Goal: Task Accomplishment & Management: Use online tool/utility

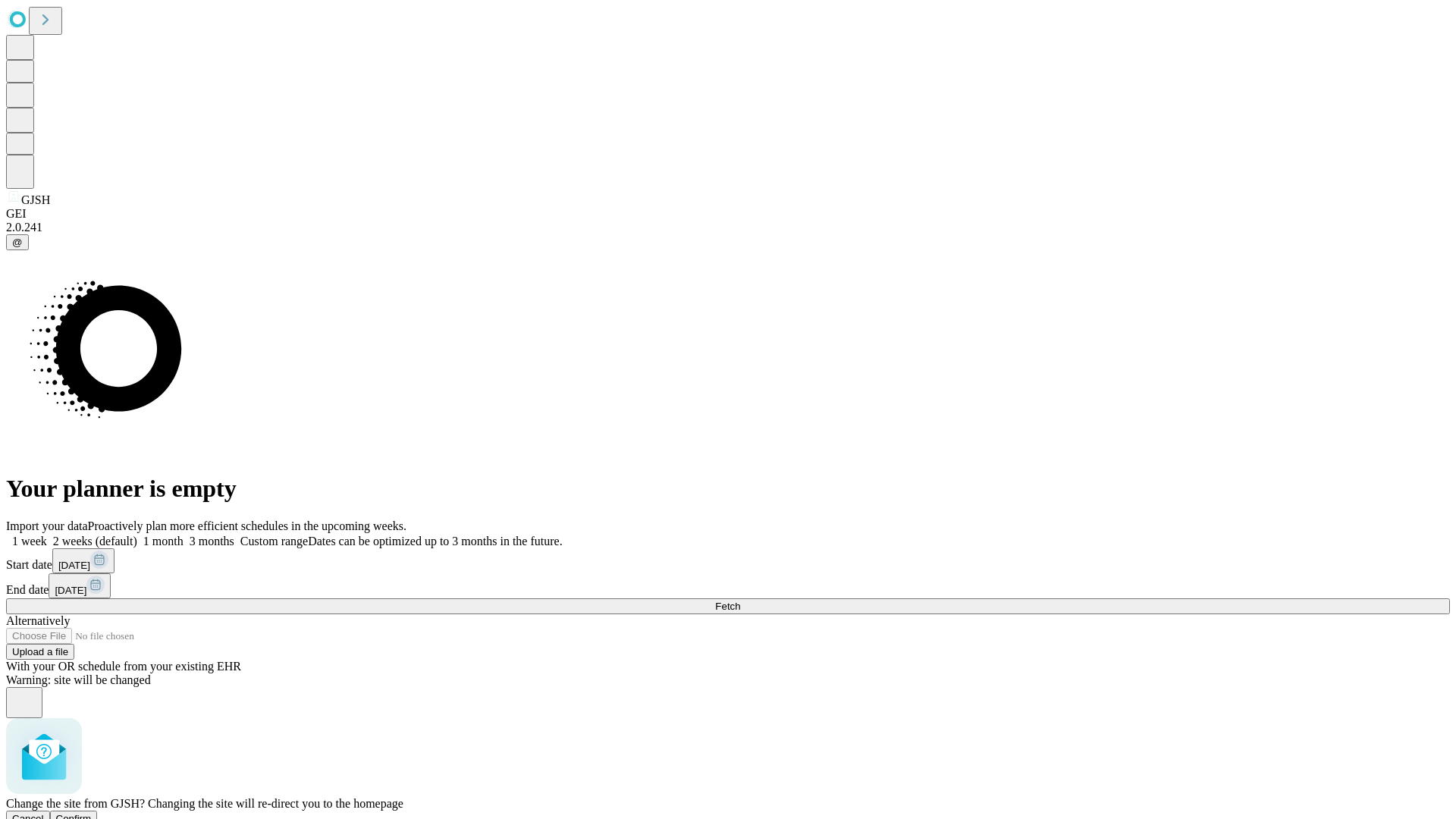
click at [92, 813] on span "Confirm" at bounding box center [74, 818] width 35 height 11
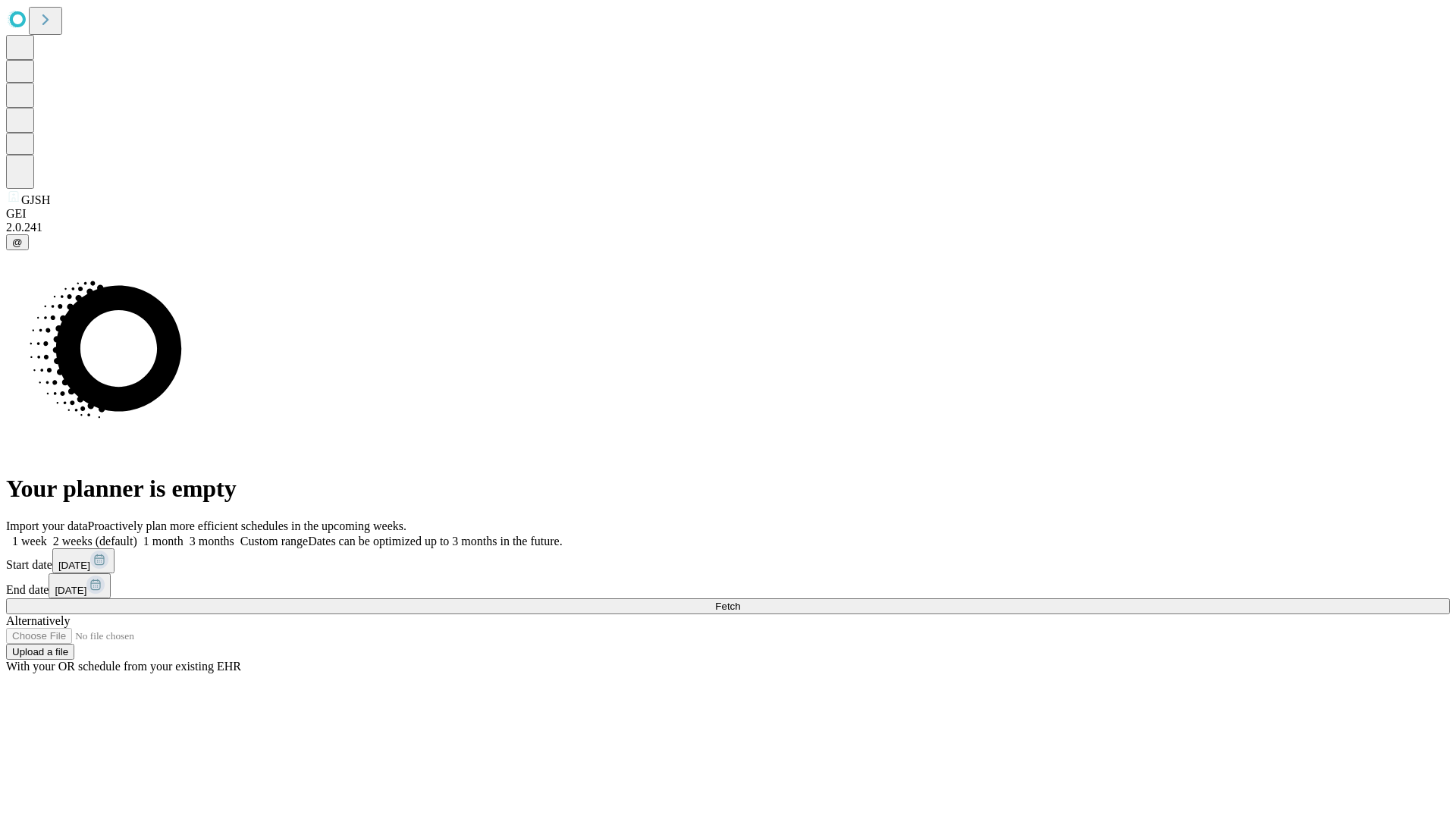
click at [137, 535] on label "2 weeks (default)" at bounding box center [92, 541] width 90 height 13
click at [740, 601] on span "Fetch" at bounding box center [728, 606] width 25 height 11
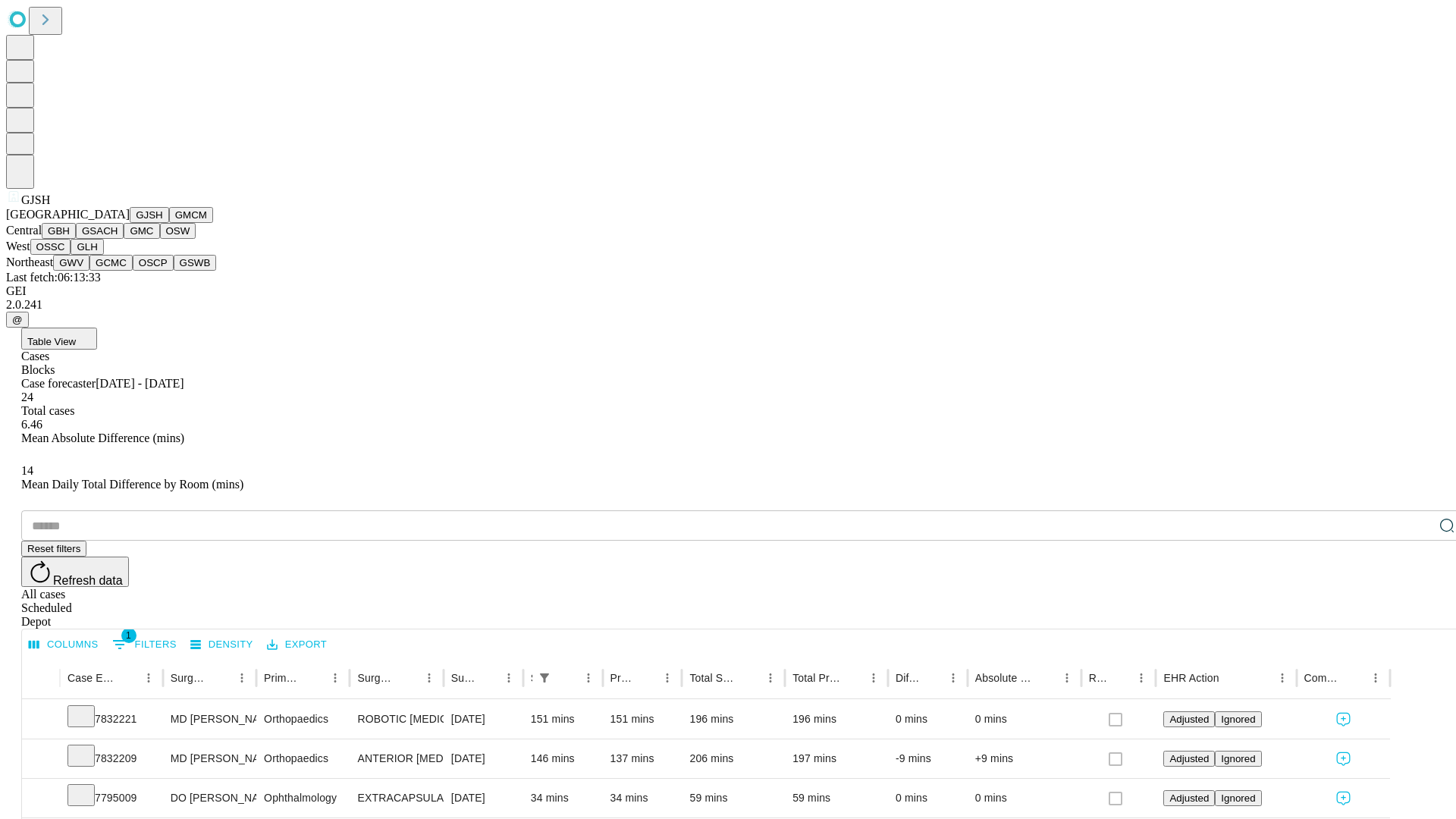
click at [169, 223] on button "GMCM" at bounding box center [191, 215] width 44 height 16
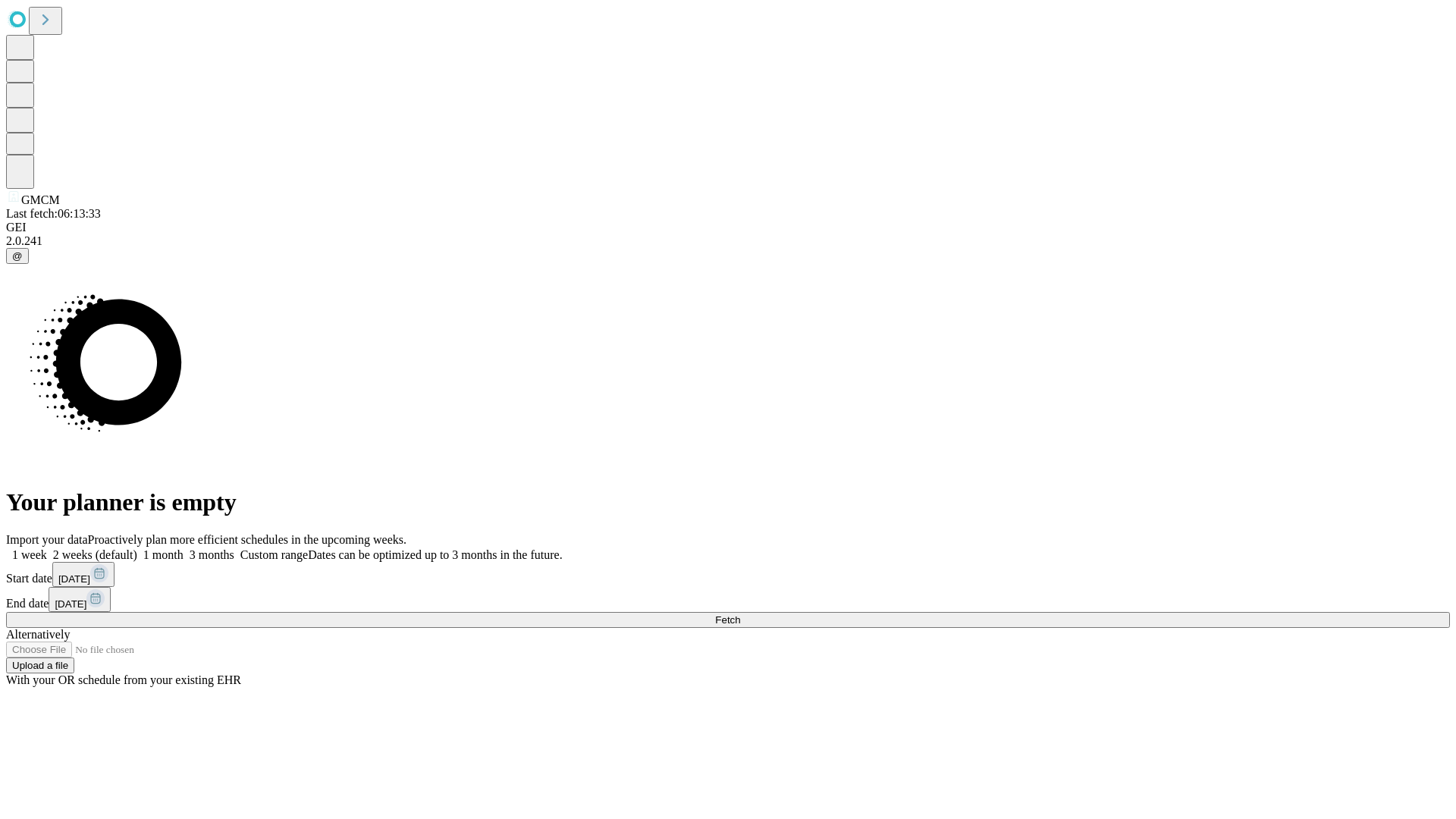
click at [137, 549] on label "2 weeks (default)" at bounding box center [92, 554] width 90 height 13
click at [740, 614] on span "Fetch" at bounding box center [728, 620] width 25 height 11
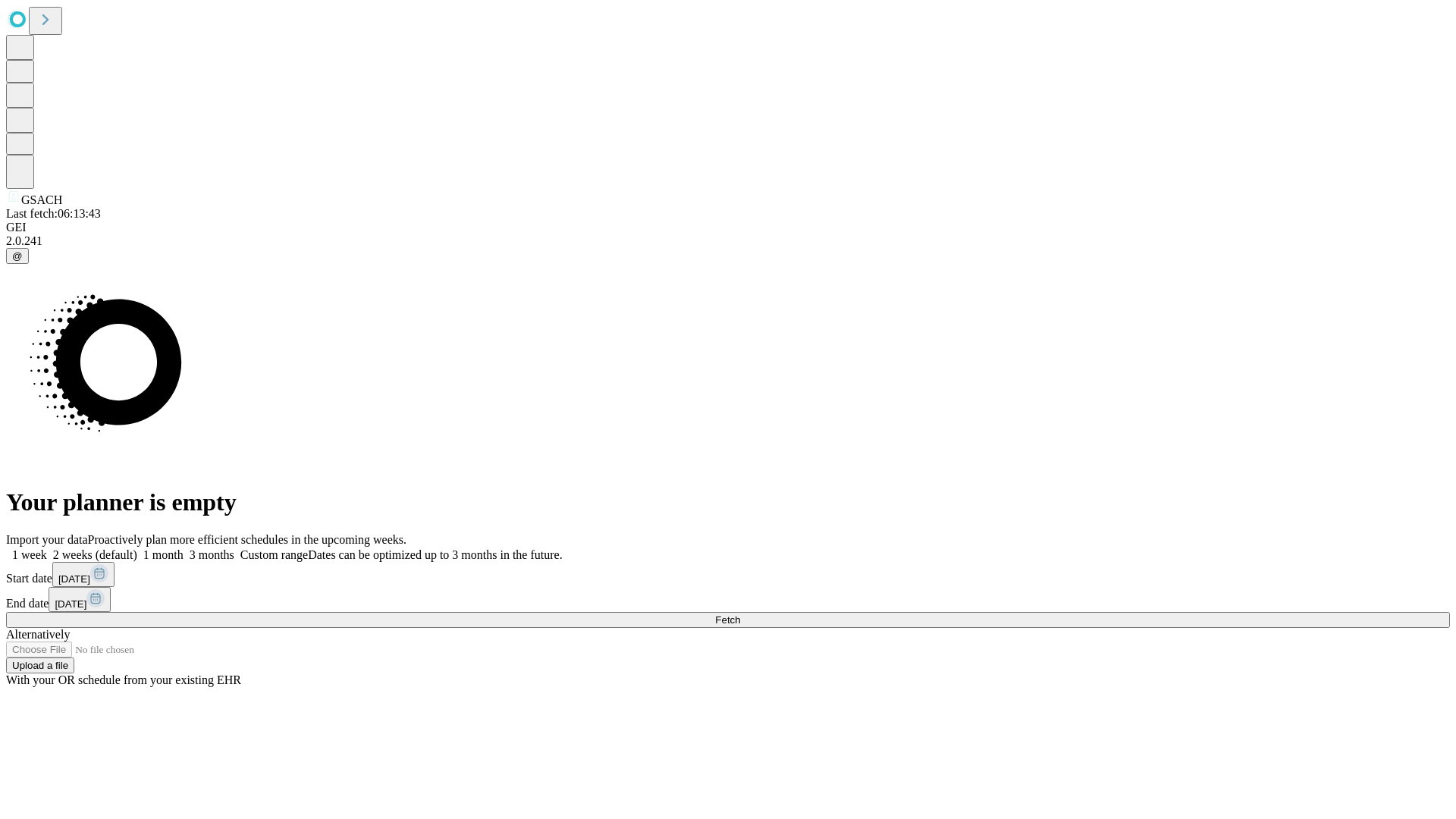
click at [137, 549] on label "2 weeks (default)" at bounding box center [92, 554] width 90 height 13
click at [740, 614] on span "Fetch" at bounding box center [728, 620] width 25 height 11
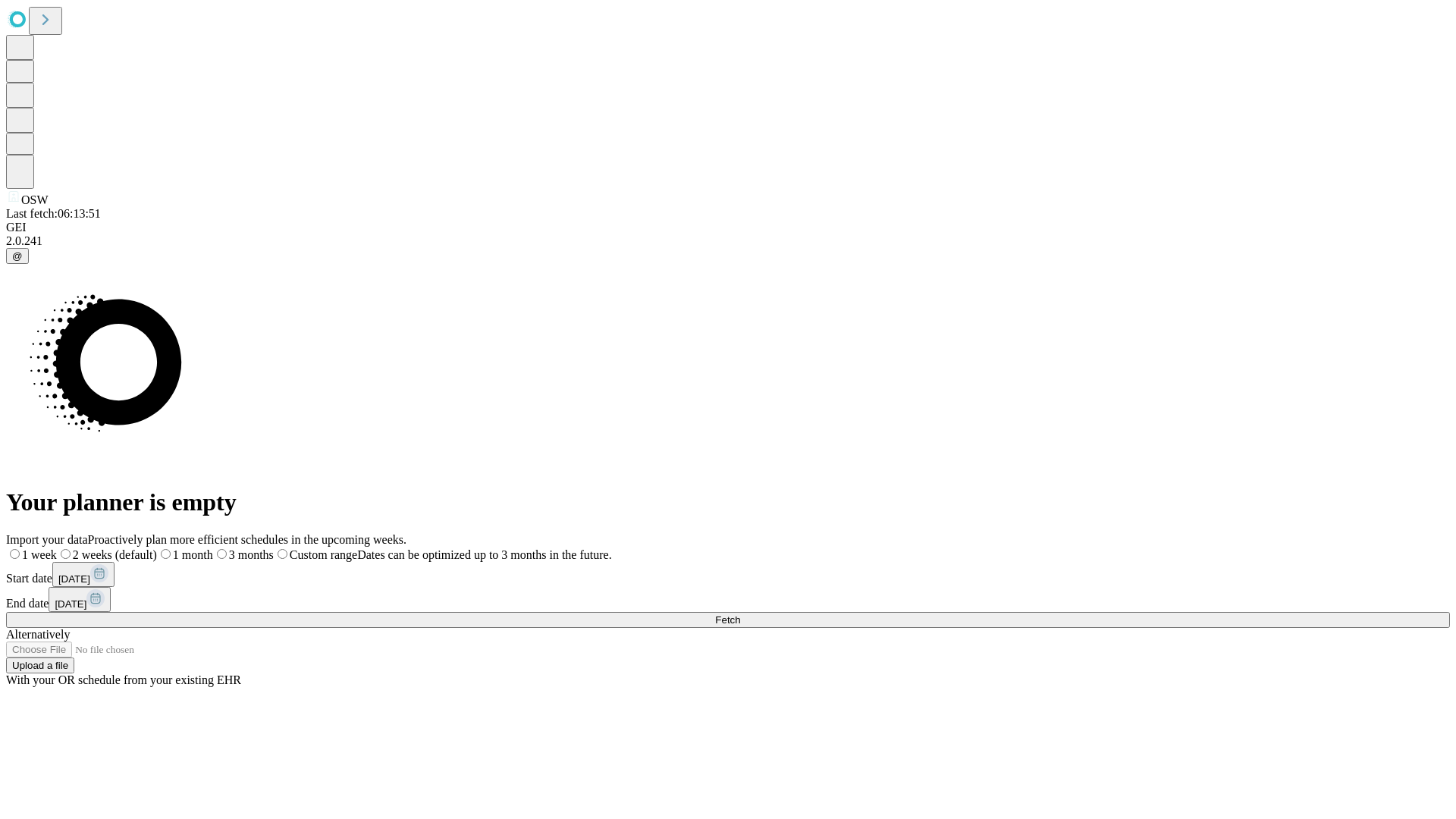
click at [740, 614] on span "Fetch" at bounding box center [728, 620] width 25 height 11
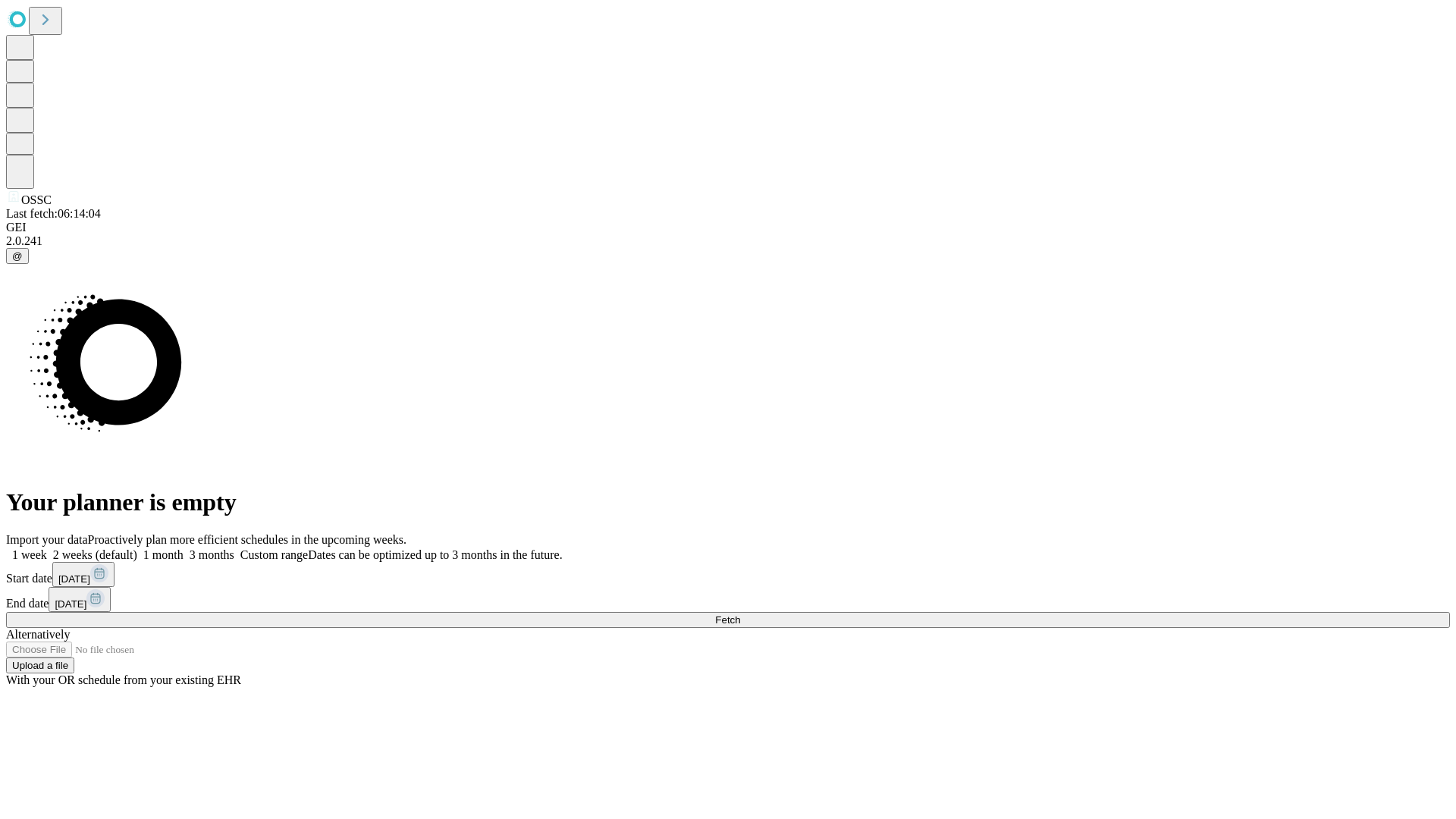
click at [137, 549] on label "2 weeks (default)" at bounding box center [92, 554] width 90 height 13
click at [740, 614] on span "Fetch" at bounding box center [728, 620] width 25 height 11
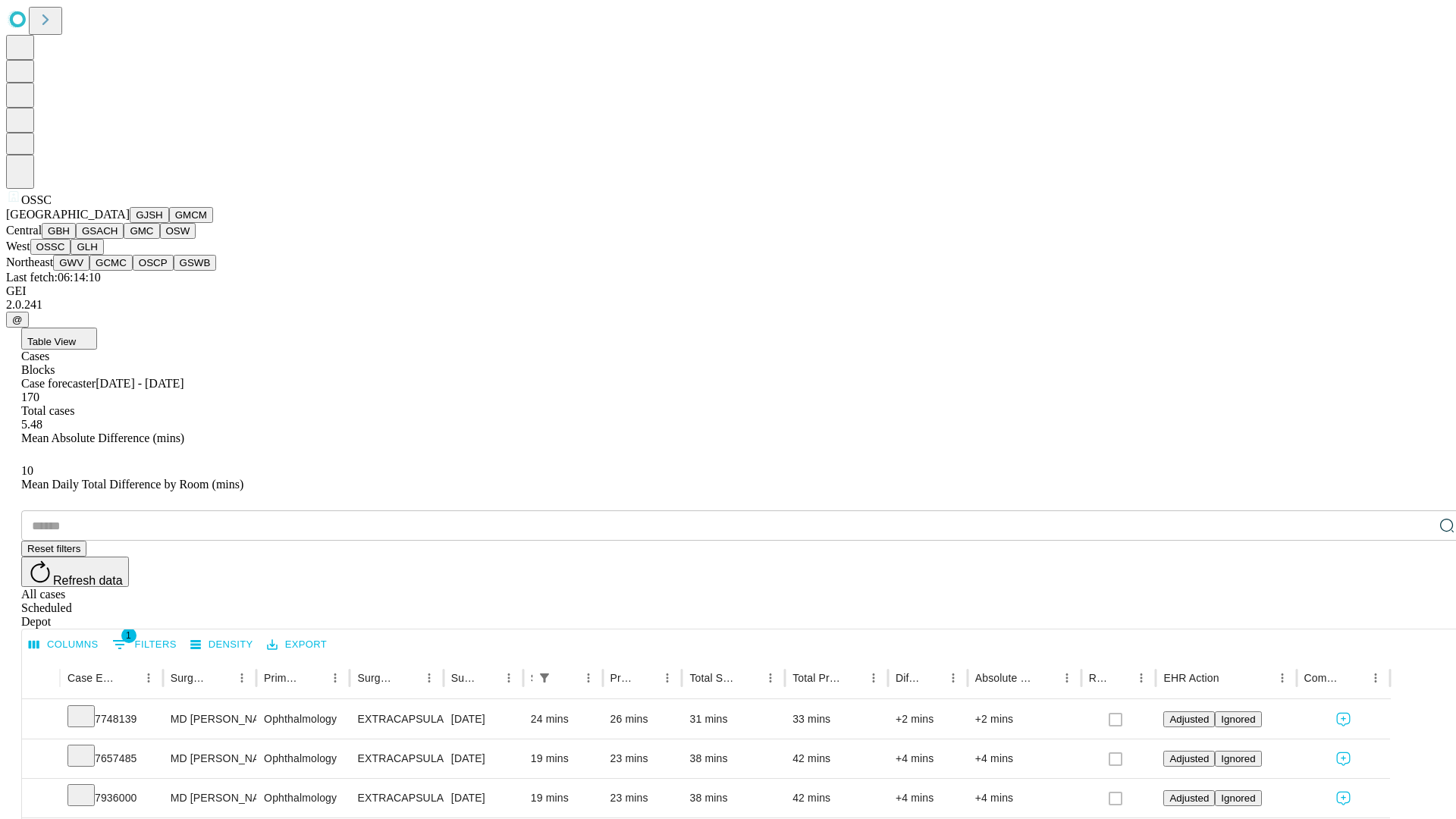
click at [103, 254] on button "GLH" at bounding box center [86, 247] width 33 height 16
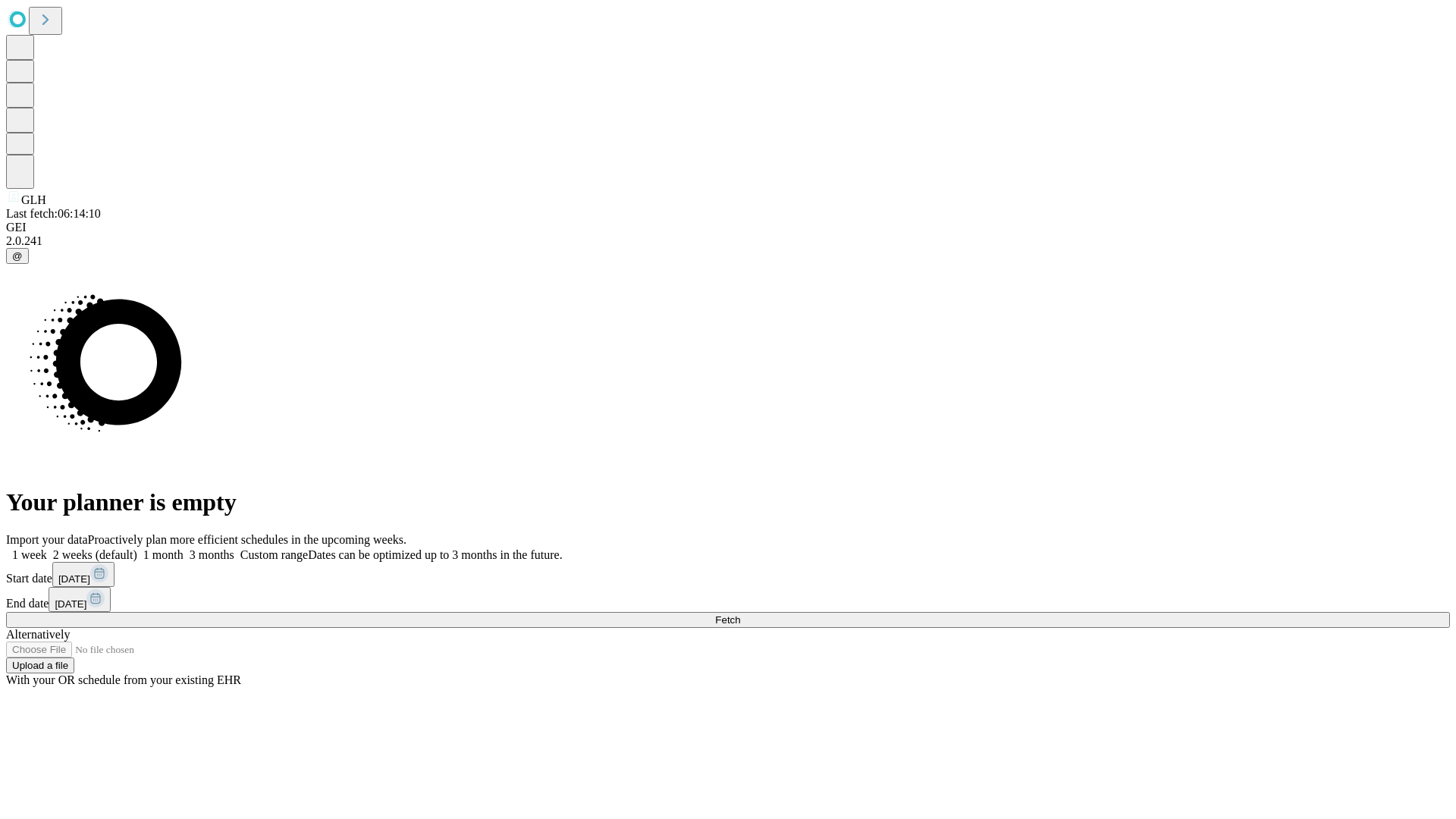
click at [740, 614] on span "Fetch" at bounding box center [728, 620] width 25 height 11
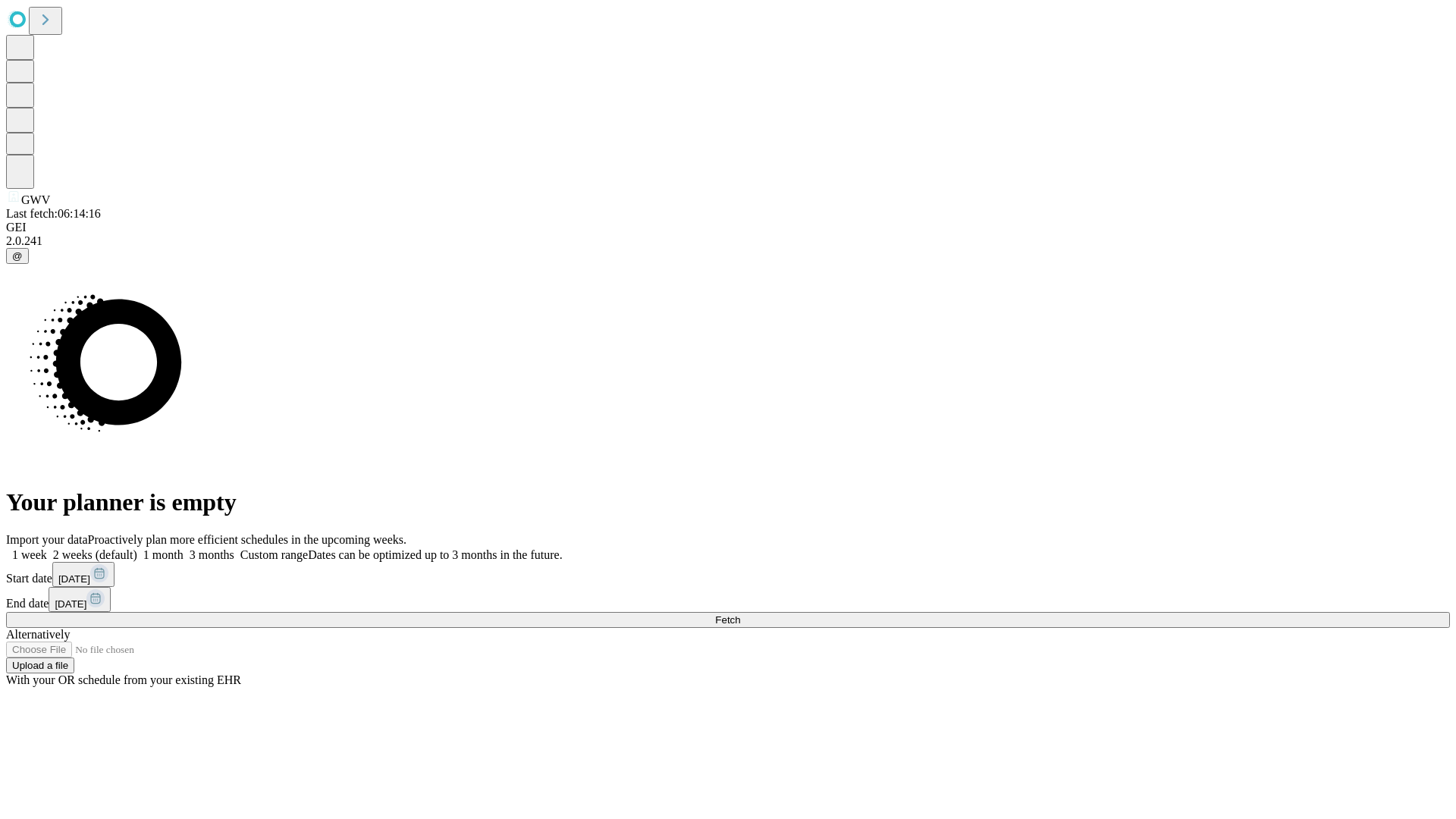
click at [137, 549] on label "2 weeks (default)" at bounding box center [92, 554] width 90 height 13
click at [740, 614] on span "Fetch" at bounding box center [728, 620] width 25 height 11
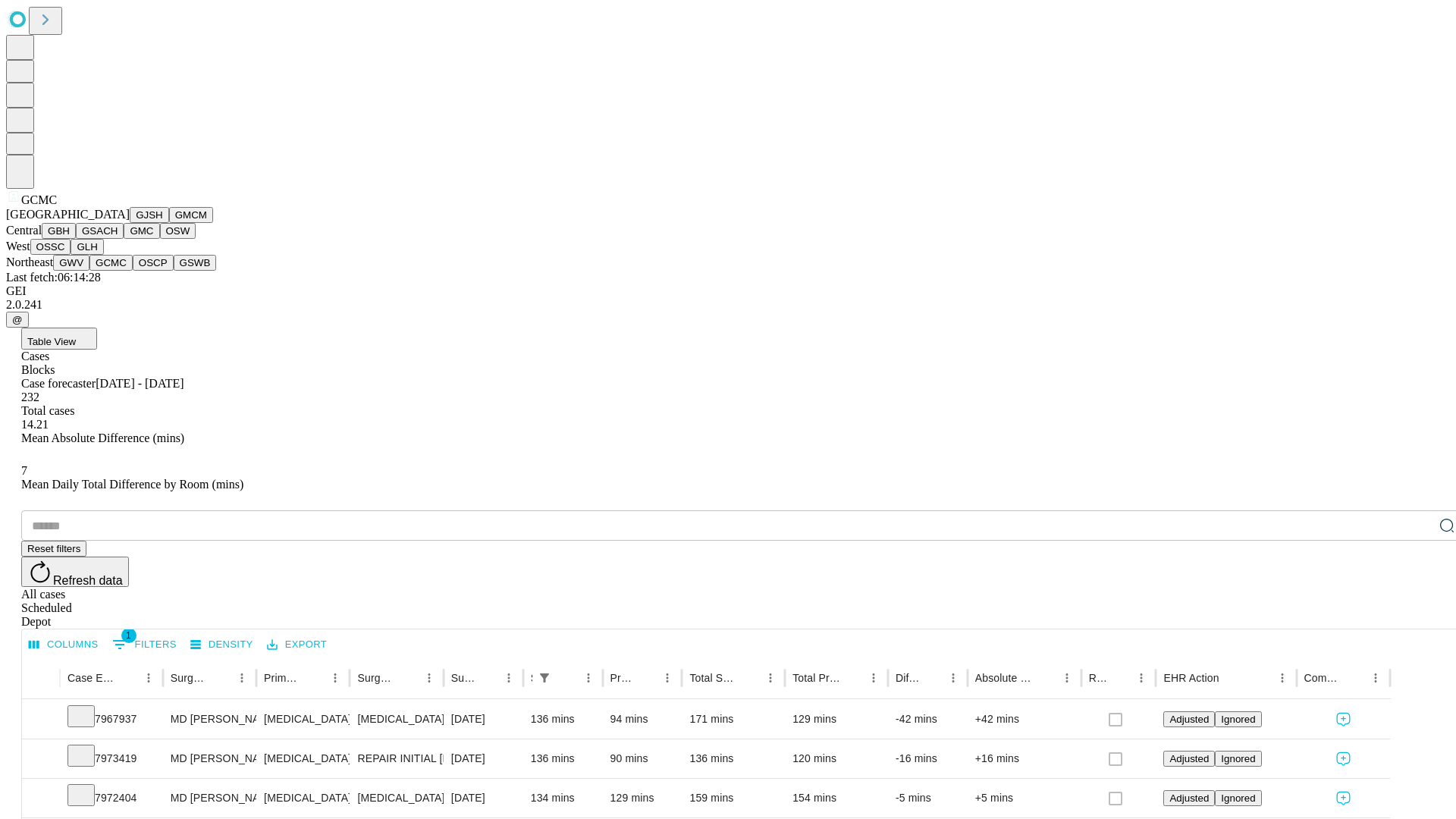
click at [133, 270] on button "OSCP" at bounding box center [153, 262] width 41 height 16
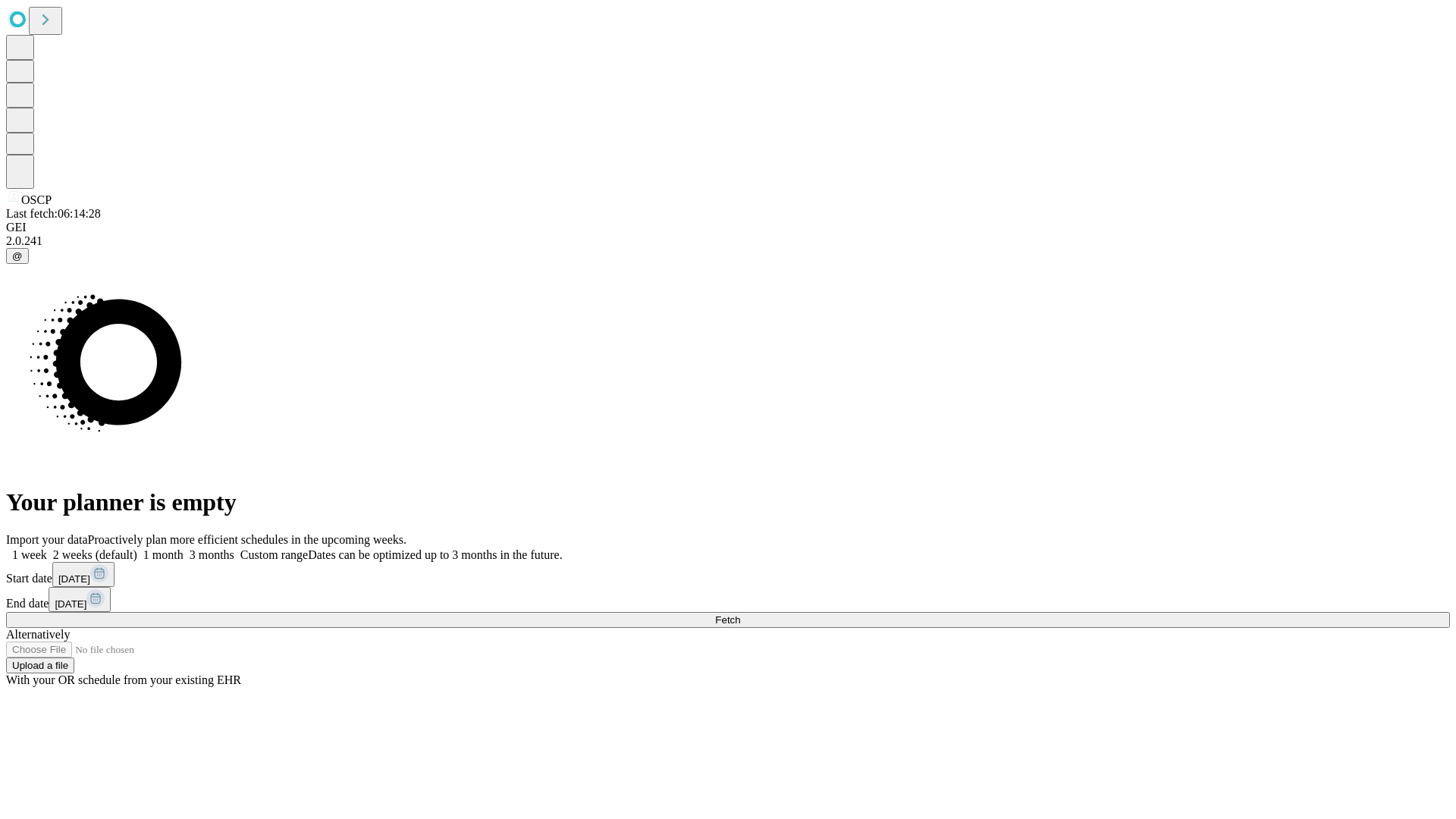
click at [137, 549] on label "2 weeks (default)" at bounding box center [92, 554] width 90 height 13
click at [740, 614] on span "Fetch" at bounding box center [728, 620] width 25 height 11
